Goal: Task Accomplishment & Management: Manage account settings

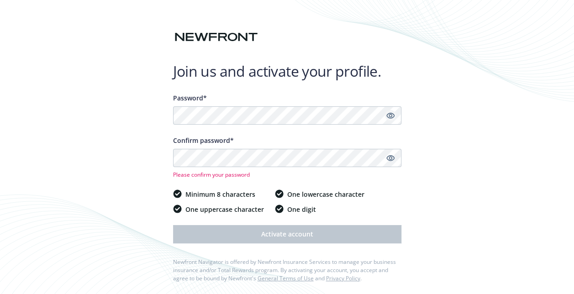
click at [390, 116] on icon "Show password" at bounding box center [390, 115] width 8 height 8
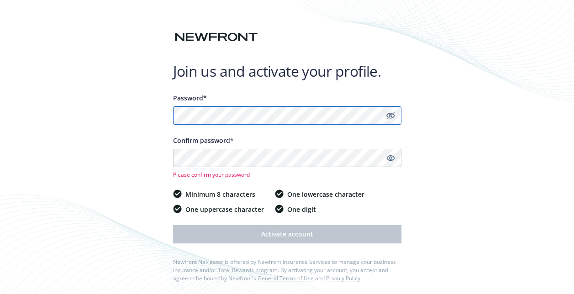
click at [169, 112] on div "Join us and activate your profile. Password* Confirm password* Please confirm y…" at bounding box center [287, 148] width 574 height 297
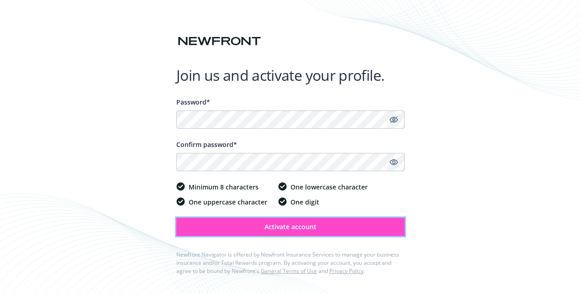
click at [295, 226] on span "Activate account" at bounding box center [290, 226] width 52 height 9
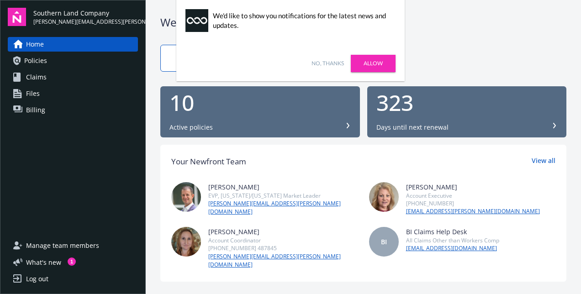
click at [362, 64] on link "Allow" at bounding box center [373, 63] width 45 height 17
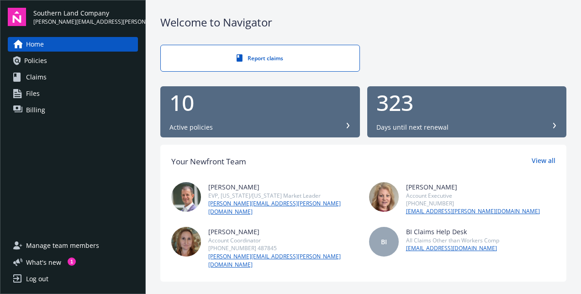
click at [41, 63] on span "Policies" at bounding box center [35, 60] width 23 height 15
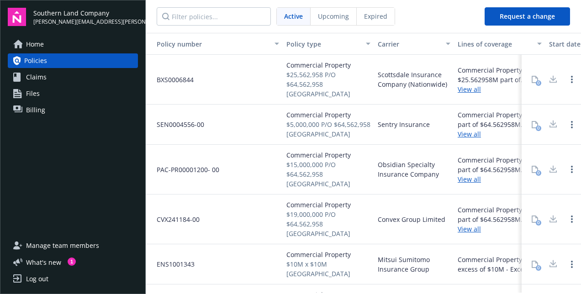
click at [36, 79] on span "Claims" at bounding box center [36, 77] width 21 height 15
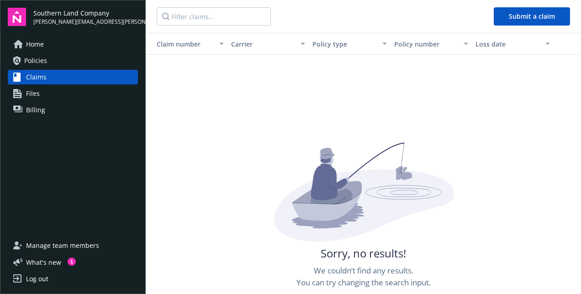
click at [37, 93] on span "Files" at bounding box center [33, 93] width 14 height 15
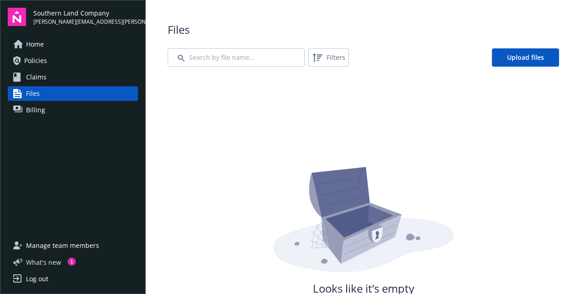
click at [36, 264] on span "What ' s new" at bounding box center [43, 263] width 35 height 10
click at [52, 46] on link "Home" at bounding box center [73, 44] width 130 height 15
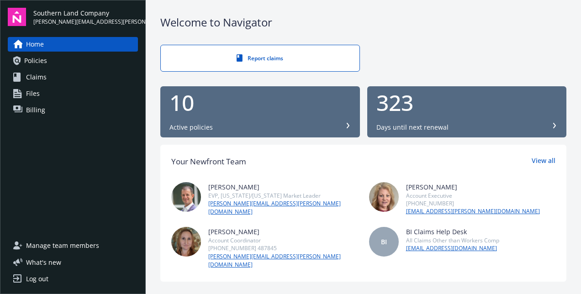
click at [250, 124] on div "Active policies" at bounding box center [259, 127] width 181 height 9
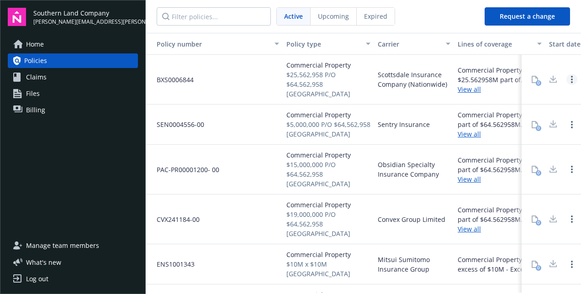
click at [571, 76] on icon "Open options" at bounding box center [572, 79] width 2 height 7
click at [450, 13] on nav "Active Upcoming Expired" at bounding box center [311, 16] width 331 height 33
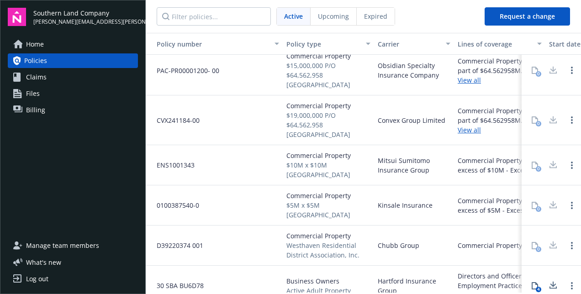
scroll to position [134, 0]
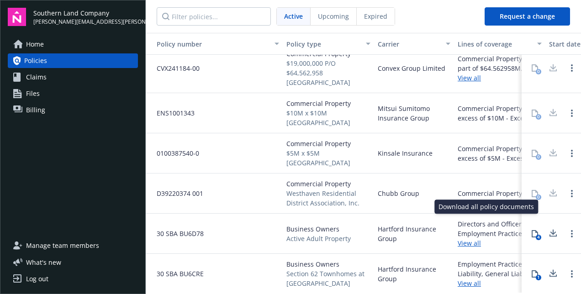
click at [547, 228] on icon at bounding box center [552, 233] width 11 height 11
